Goal: Task Accomplishment & Management: Use online tool/utility

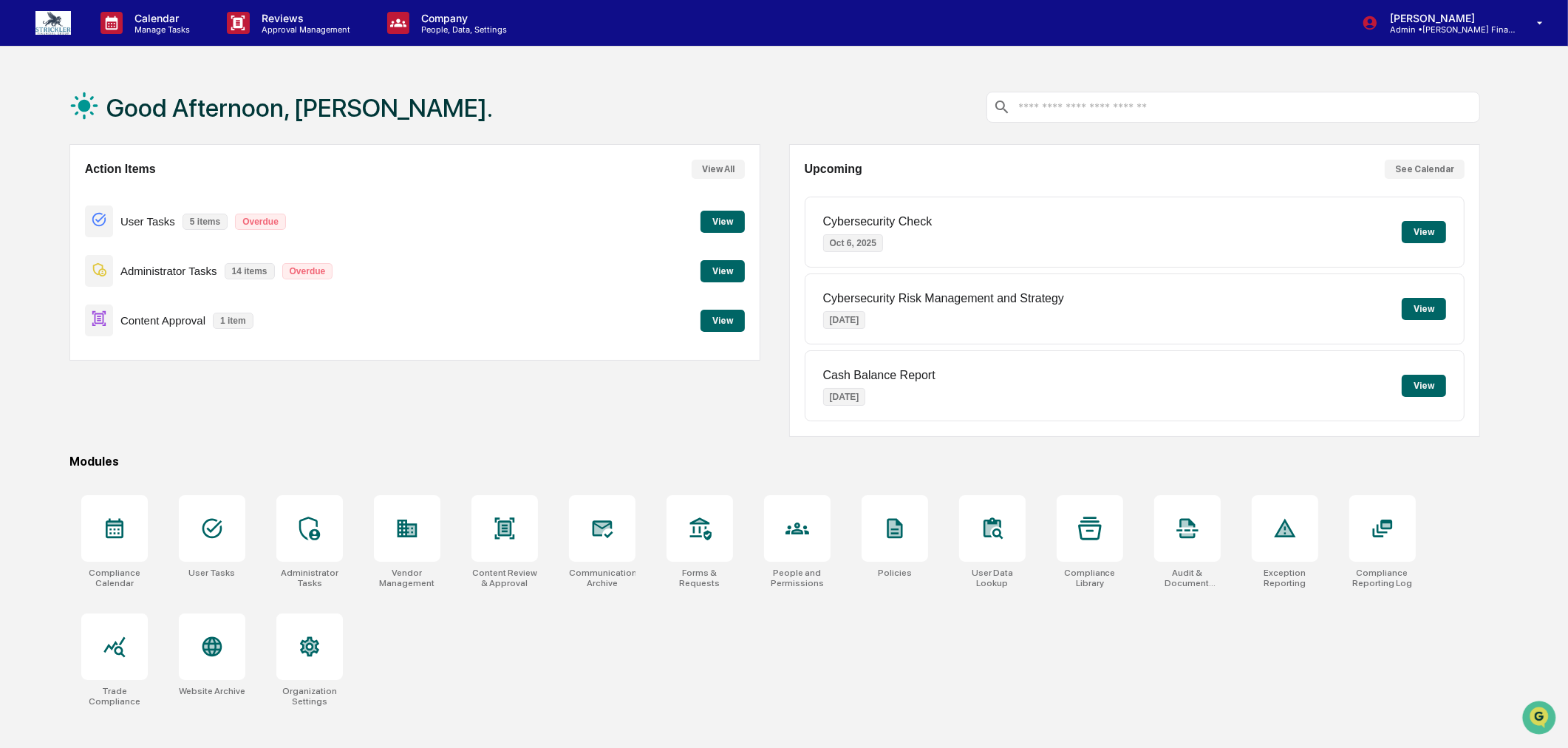
click at [720, 321] on button "View" at bounding box center [723, 320] width 45 height 22
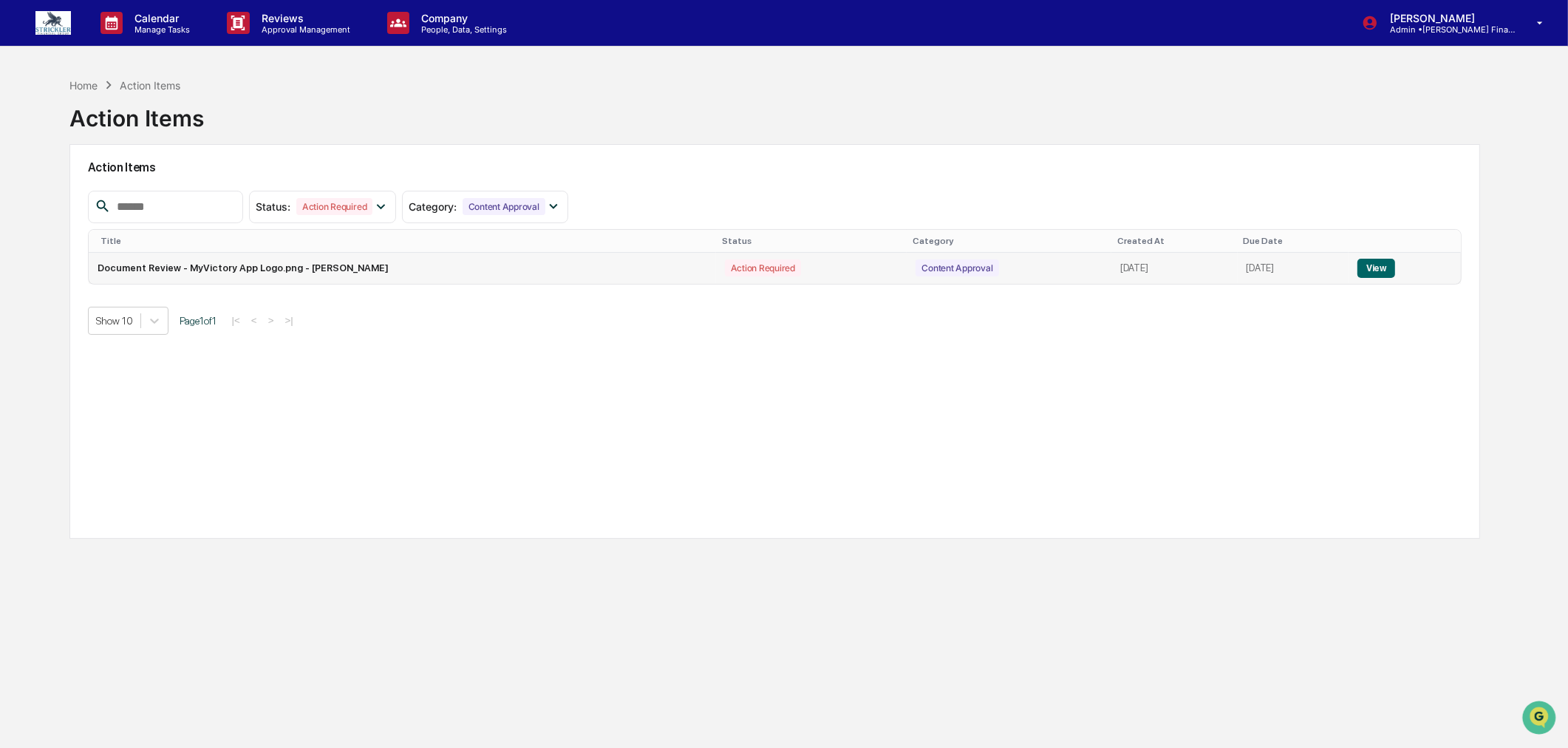
click at [1385, 267] on button "View" at bounding box center [1376, 268] width 37 height 19
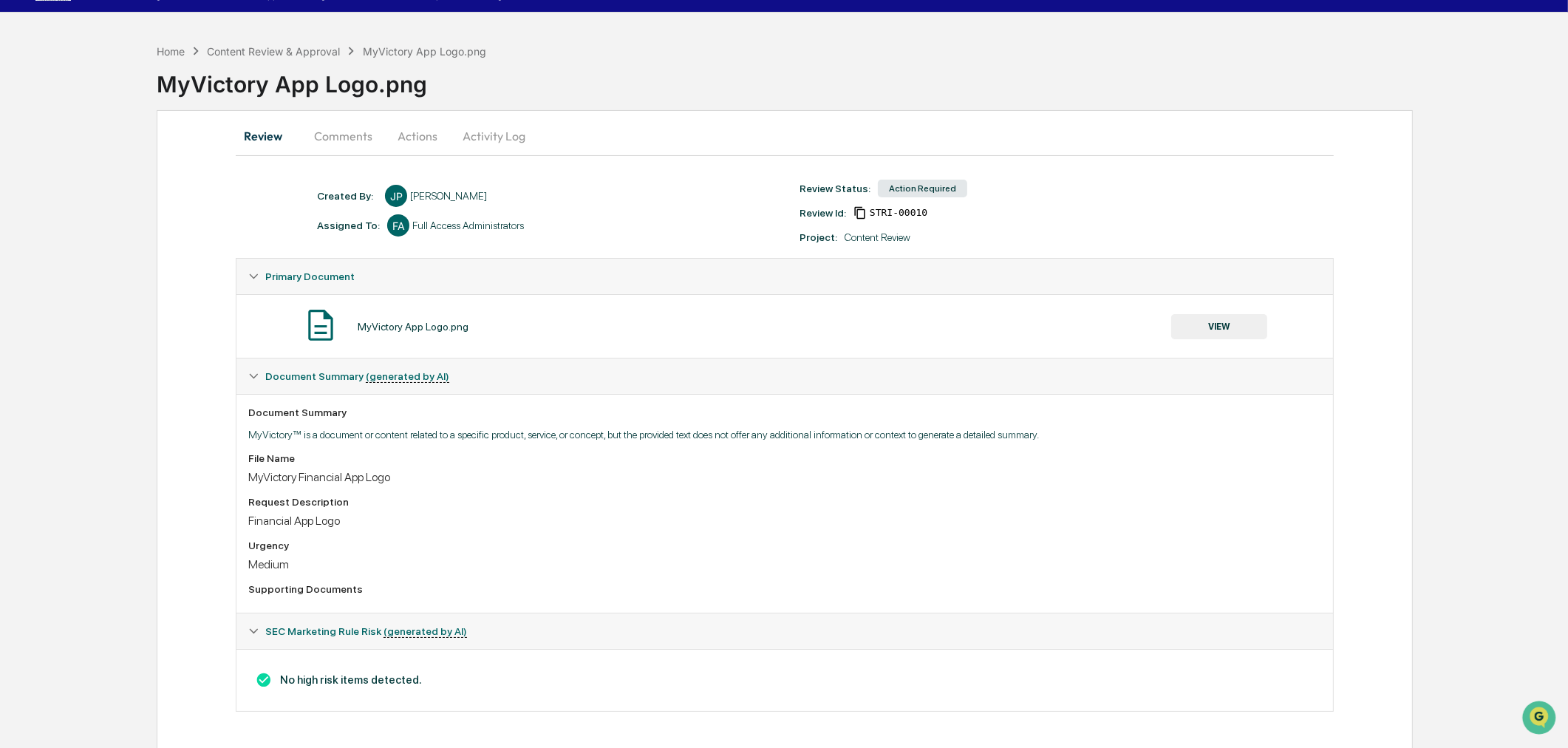
scroll to position [54, 0]
